Goal: Information Seeking & Learning: Learn about a topic

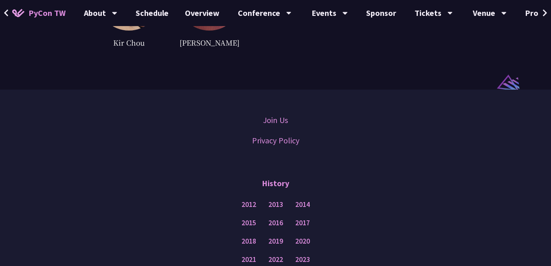
scroll to position [2368, 0]
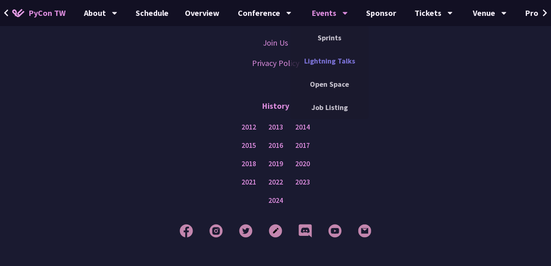
click at [334, 63] on link "Lightning Talks" at bounding box center [329, 60] width 78 height 19
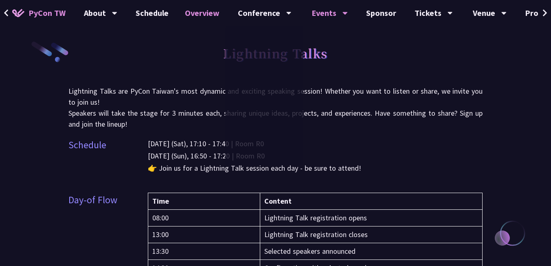
click at [207, 14] on link "Overview" at bounding box center [202, 13] width 51 height 26
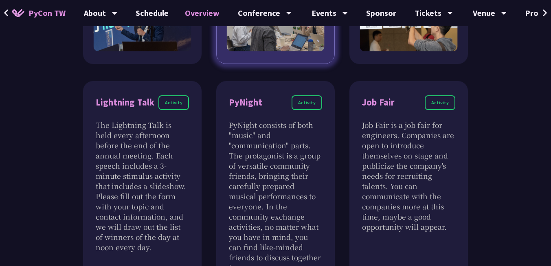
scroll to position [831, 0]
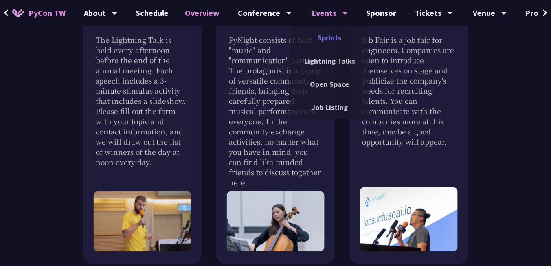
click at [329, 40] on link "Sprints" at bounding box center [329, 37] width 78 height 19
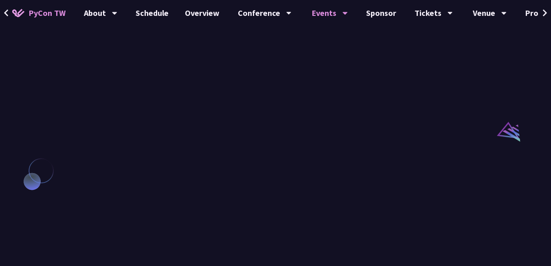
scroll to position [733, 0]
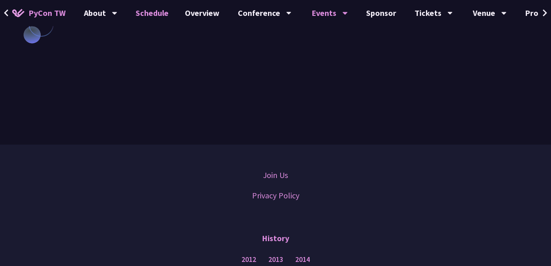
click at [148, 11] on link "Schedule" at bounding box center [151, 13] width 49 height 26
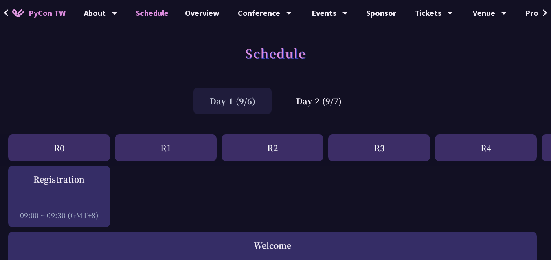
click at [263, 151] on div "R2" at bounding box center [273, 147] width 102 height 26
click at [180, 148] on div "R1" at bounding box center [166, 147] width 102 height 26
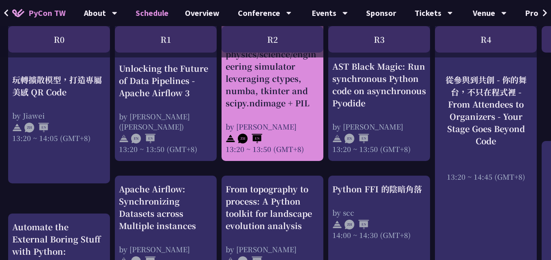
scroll to position [782, 0]
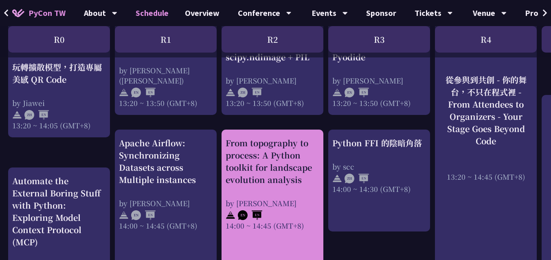
click at [265, 181] on div "From topography to process: A Python toolkit for landscape evolution analysis b…" at bounding box center [273, 184] width 94 height 94
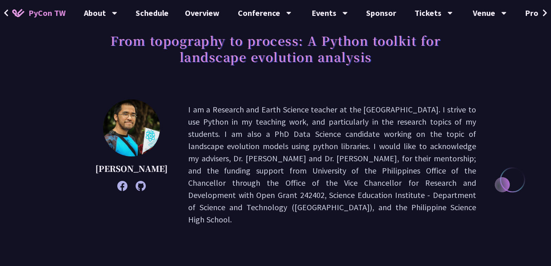
scroll to position [49, 0]
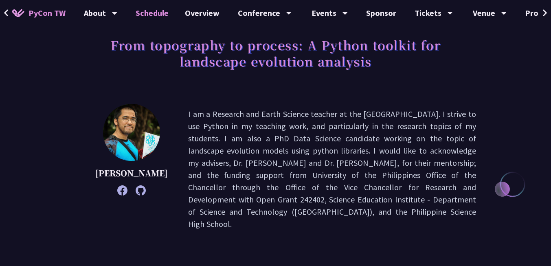
click at [164, 13] on link "Schedule" at bounding box center [151, 13] width 49 height 26
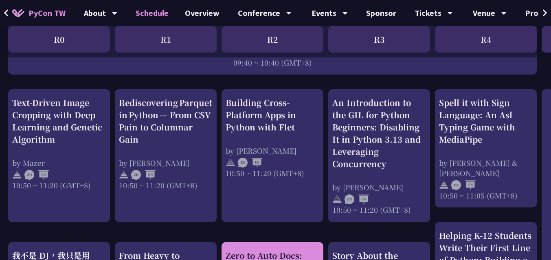
scroll to position [293, 0]
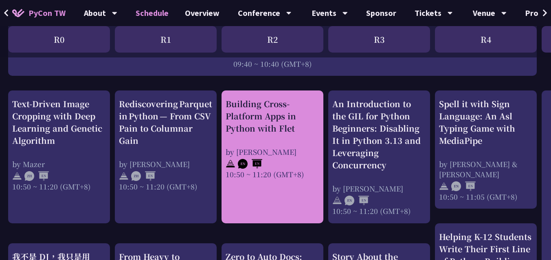
click at [287, 183] on div "Building Cross-Platform Apps in Python with Flet by [PERSON_NAME] 10:50 ~ 11:20…" at bounding box center [273, 156] width 102 height 133
click at [281, 146] on div "Building Cross-Platform Apps in Python with Flet by [PERSON_NAME] 10:50 ~ 11:20…" at bounding box center [273, 138] width 94 height 81
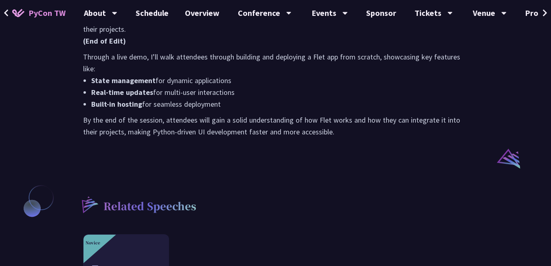
scroll to position [684, 0]
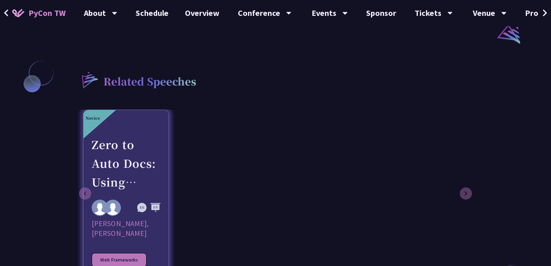
click at [141, 154] on div "Zero to Auto Docs: Using Python to Generate and Deploy Static Sites" at bounding box center [126, 163] width 69 height 56
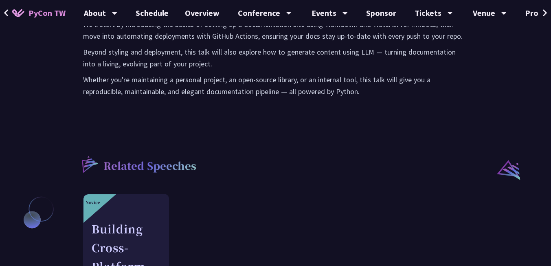
scroll to position [635, 0]
